Goal: Navigation & Orientation: Find specific page/section

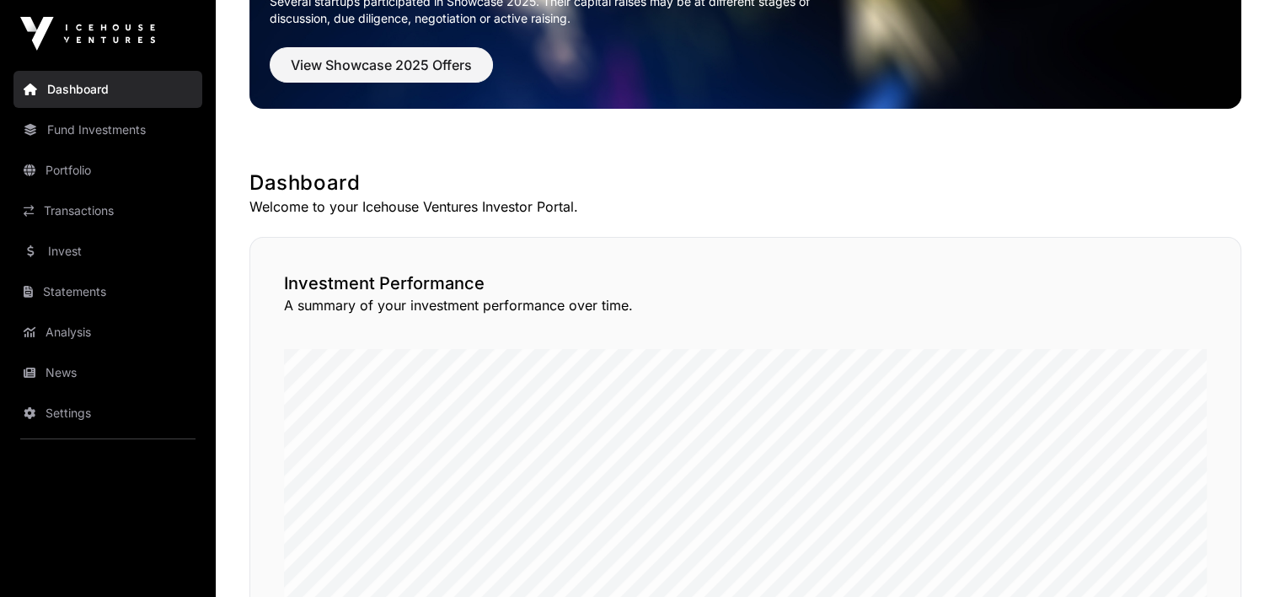
scroll to position [250, 0]
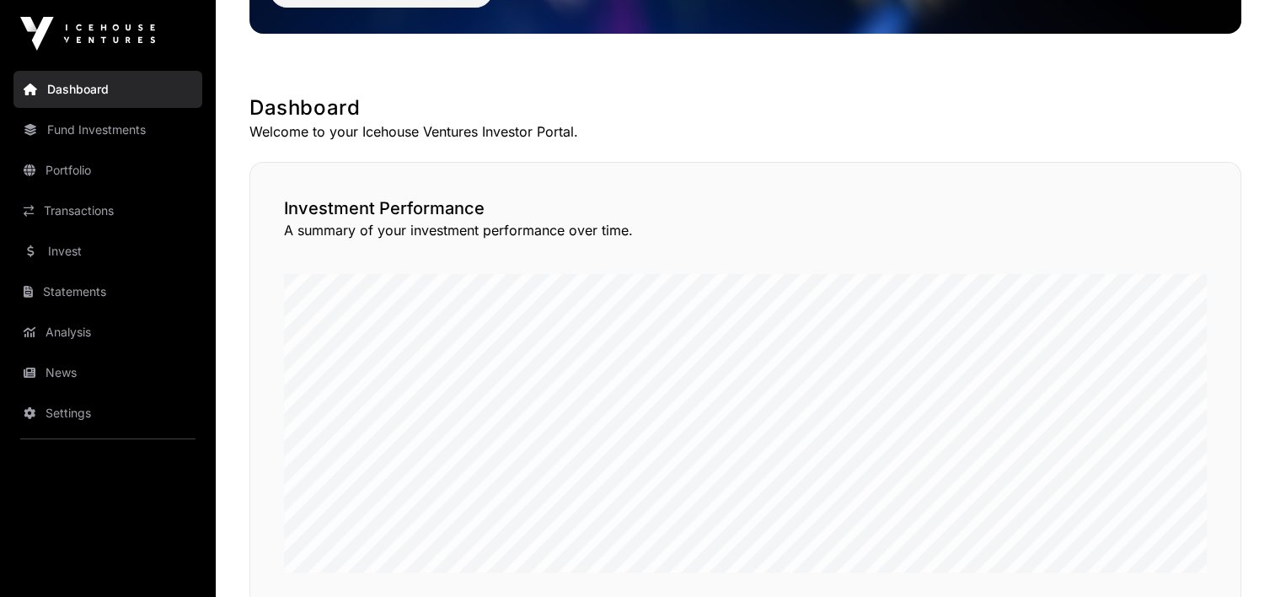
click at [83, 212] on link "Transactions" at bounding box center [107, 210] width 189 height 37
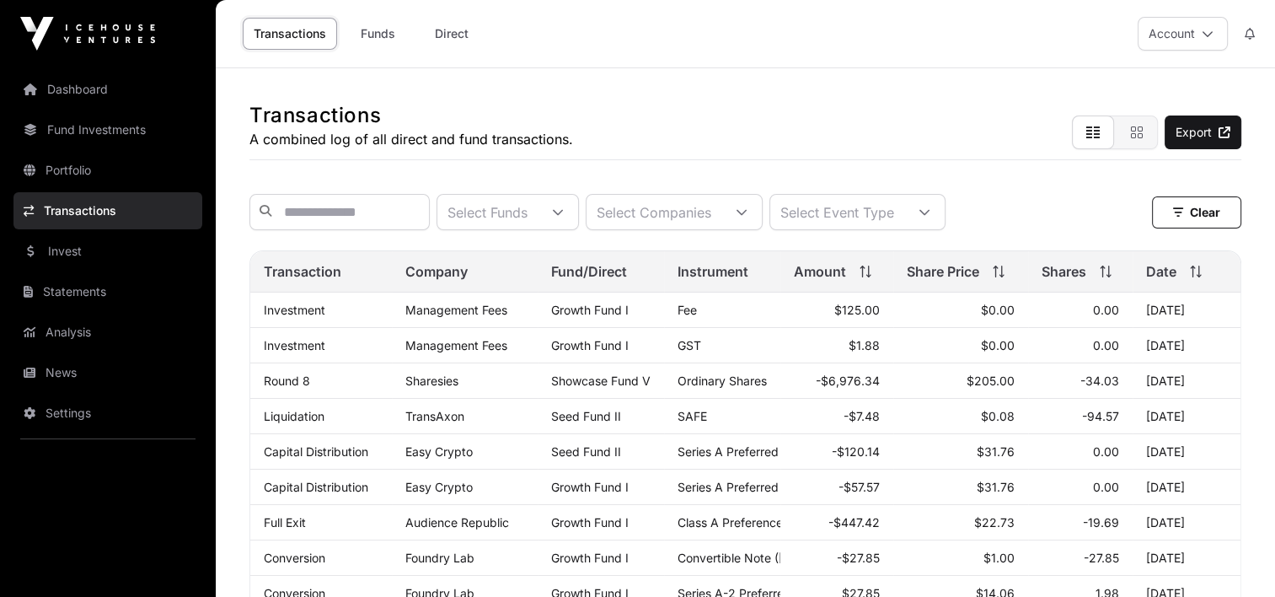
click at [382, 34] on link "Funds" at bounding box center [377, 34] width 67 height 32
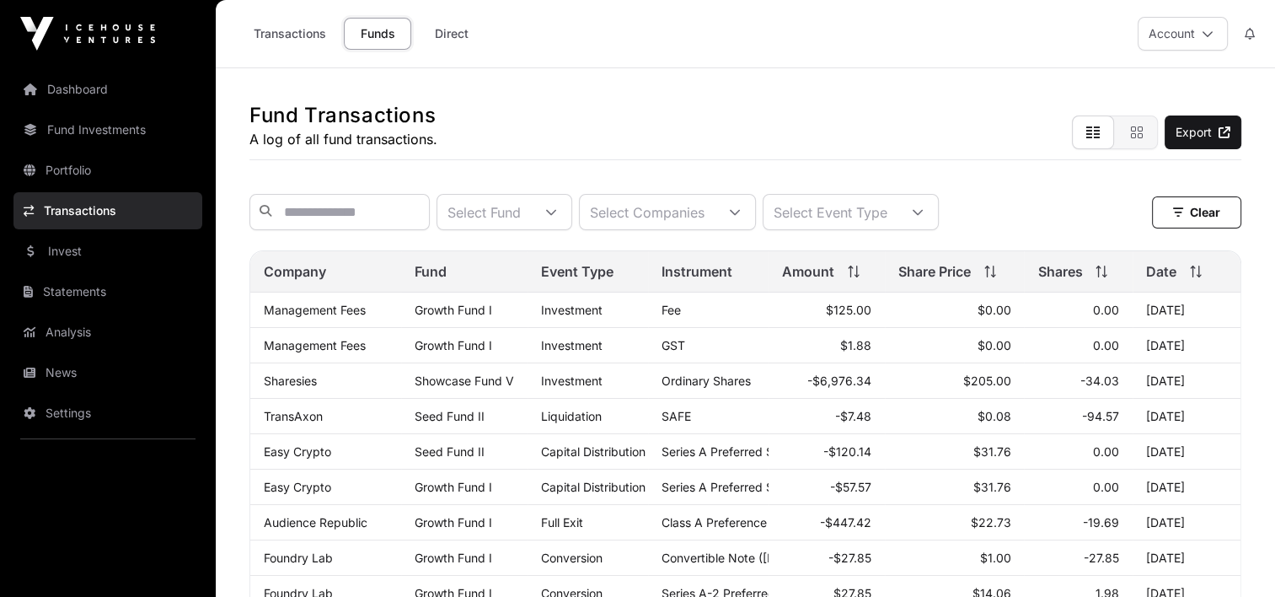
click at [57, 119] on link "Fund Investments" at bounding box center [107, 129] width 189 height 37
click at [115, 127] on link "Fund Investments" at bounding box center [107, 129] width 189 height 37
click at [129, 24] on img at bounding box center [87, 34] width 135 height 34
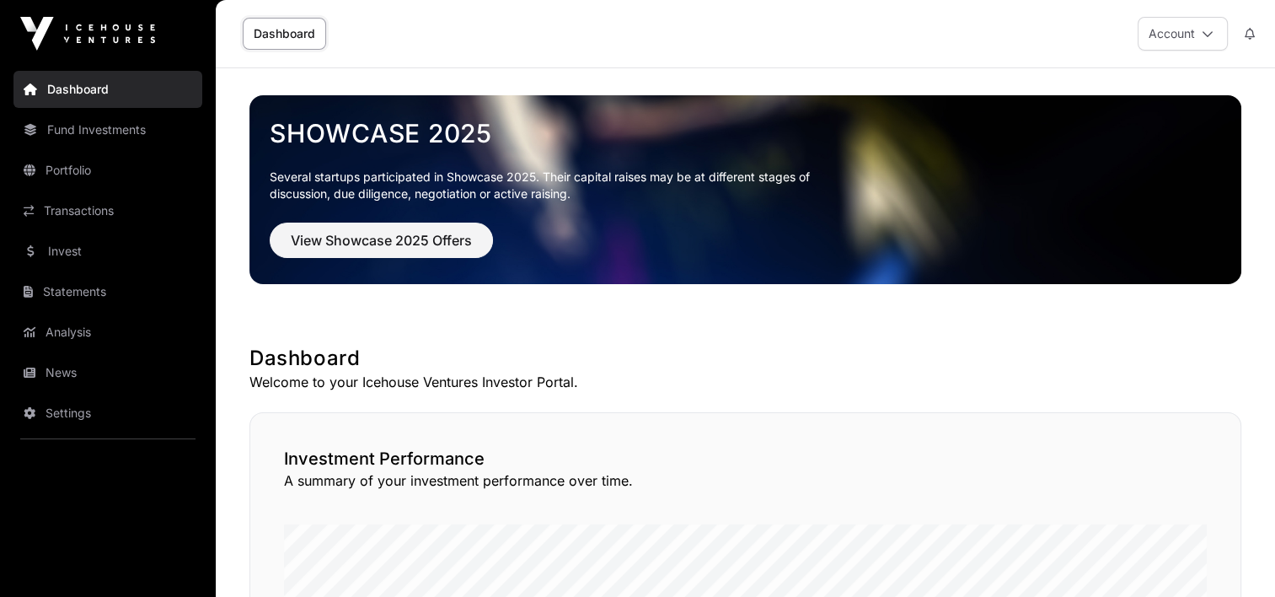
click at [110, 131] on link "Fund Investments" at bounding box center [107, 129] width 189 height 37
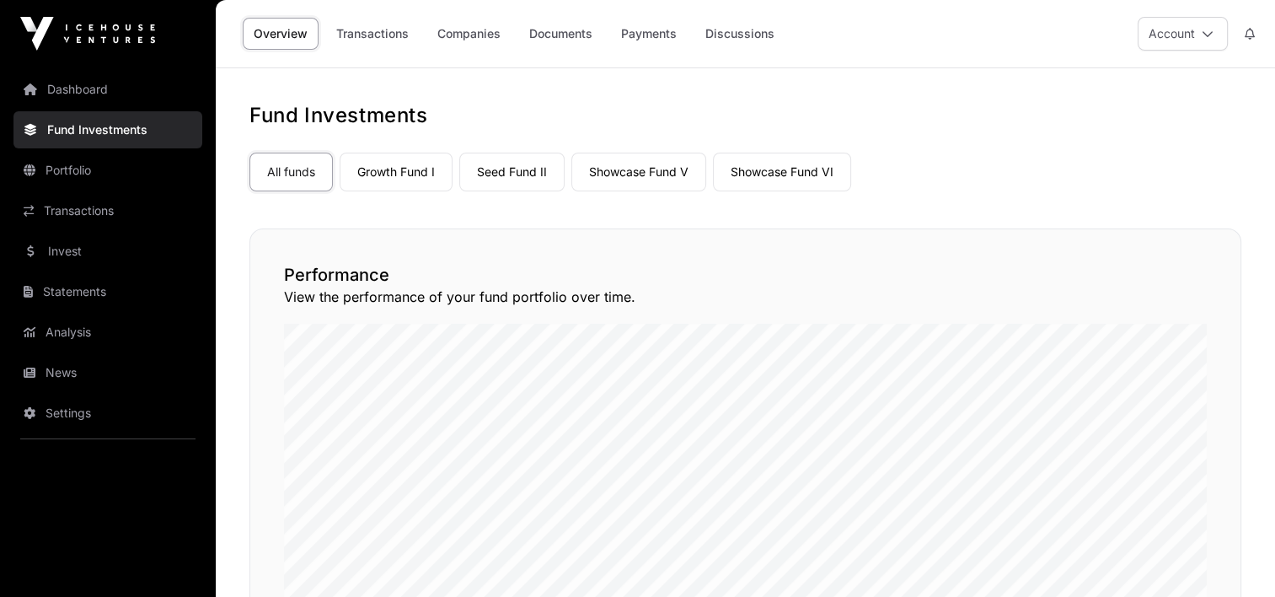
click at [667, 171] on link "Showcase Fund V" at bounding box center [638, 172] width 135 height 39
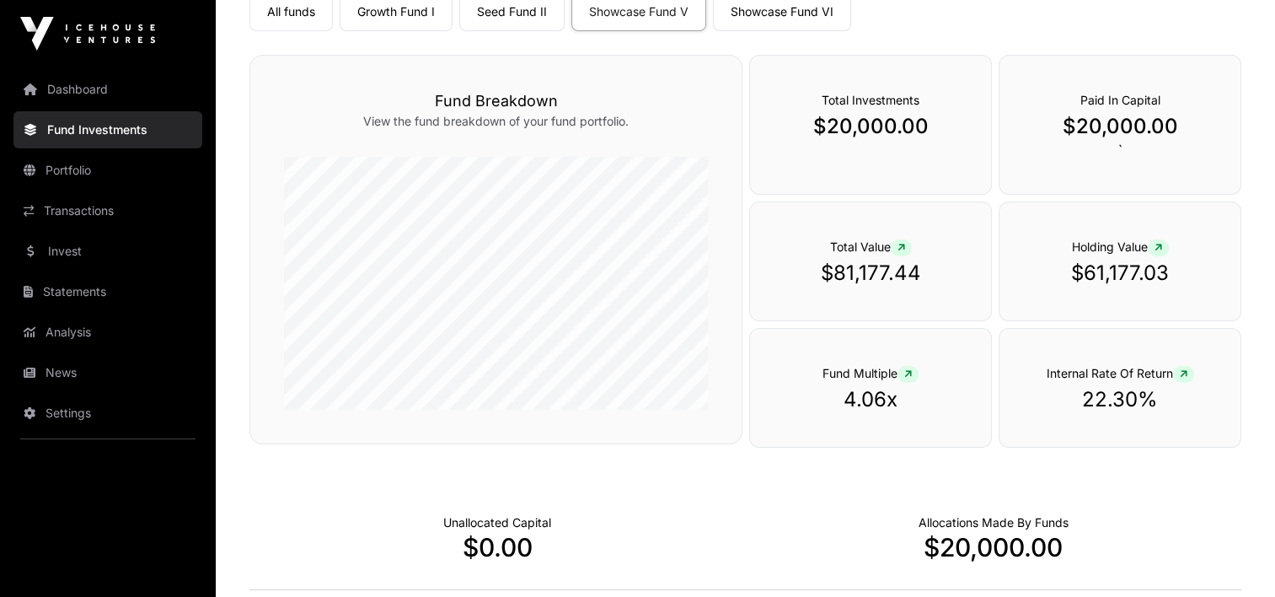
scroll to position [106, 0]
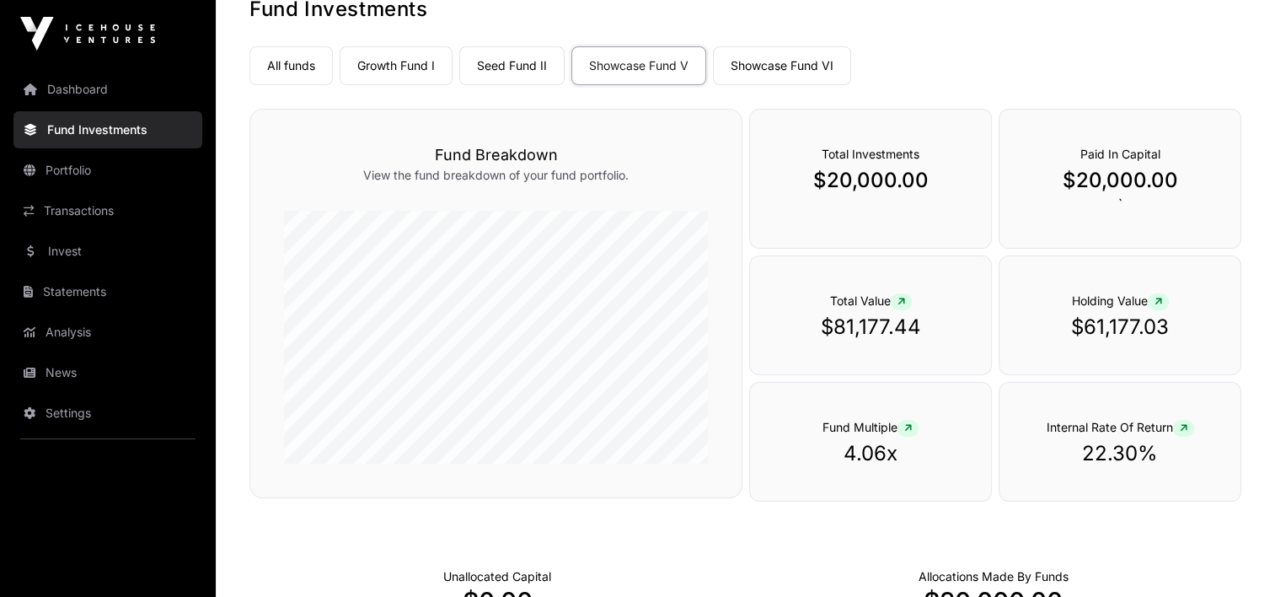
click at [787, 64] on link "Showcase Fund VI" at bounding box center [782, 65] width 138 height 39
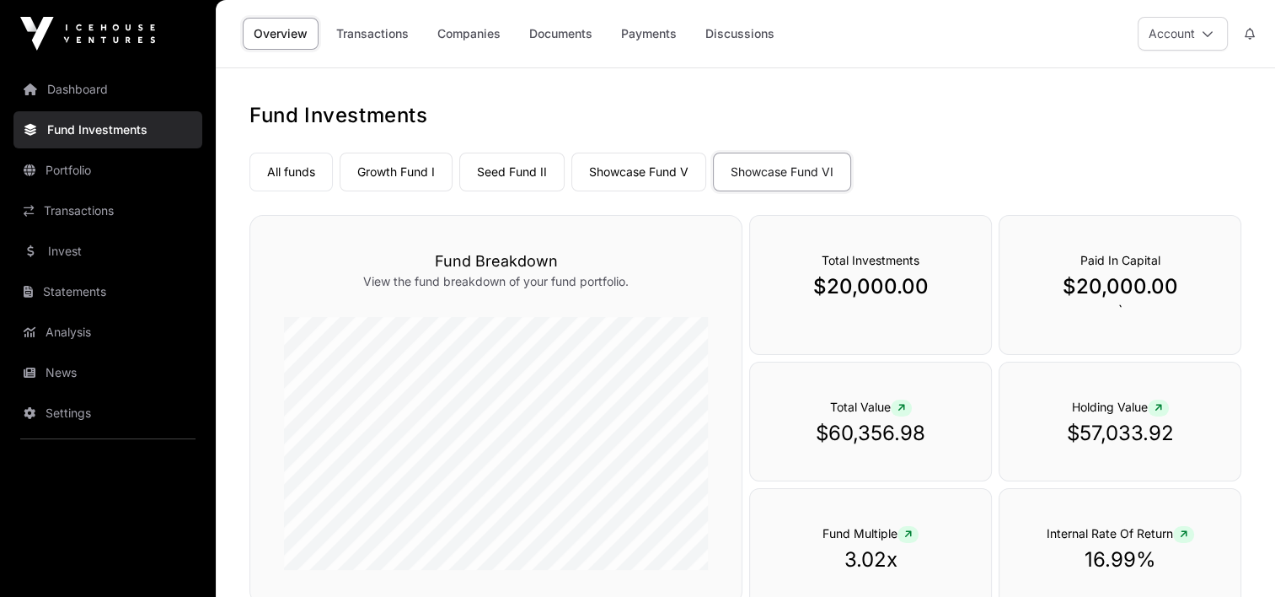
click at [661, 174] on link "Showcase Fund V" at bounding box center [638, 172] width 135 height 39
click at [526, 170] on link "Seed Fund II" at bounding box center [511, 172] width 105 height 39
click at [411, 166] on link "Growth Fund I" at bounding box center [396, 172] width 113 height 39
click at [633, 173] on link "Showcase Fund V" at bounding box center [638, 172] width 135 height 39
click at [97, 209] on link "Transactions" at bounding box center [107, 210] width 189 height 37
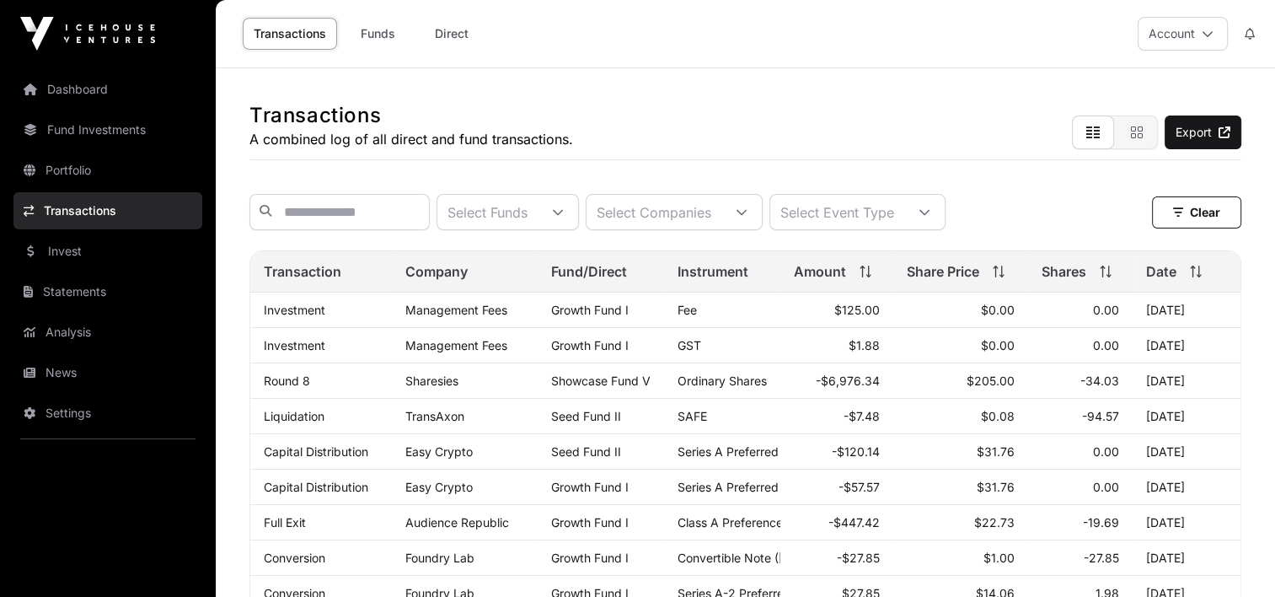
click at [88, 85] on link "Dashboard" at bounding box center [107, 89] width 189 height 37
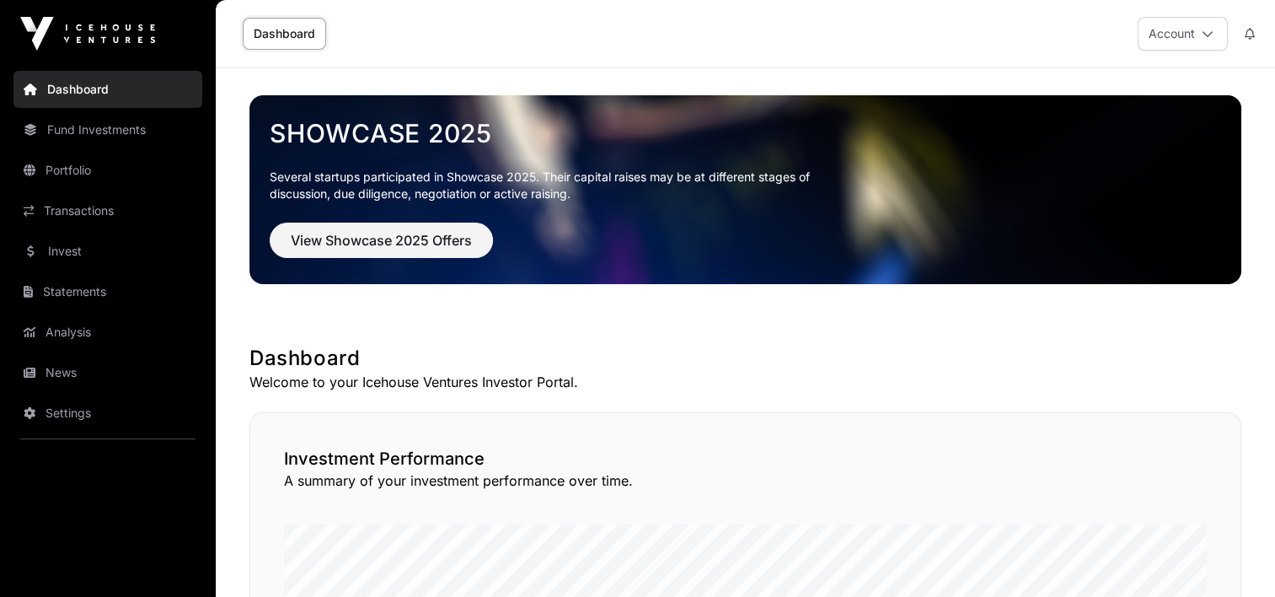
click at [1190, 34] on button "Account" at bounding box center [1183, 34] width 90 height 34
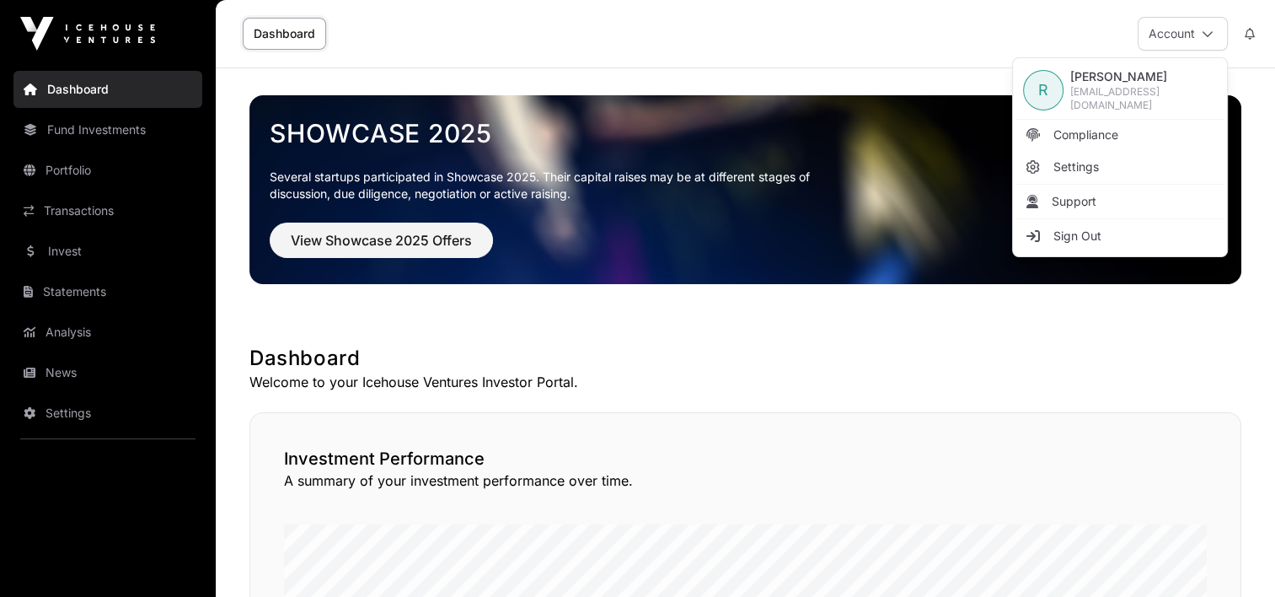
click at [1085, 228] on span "Sign Out" at bounding box center [1077, 236] width 48 height 17
